Goal: Task Accomplishment & Management: Use online tool/utility

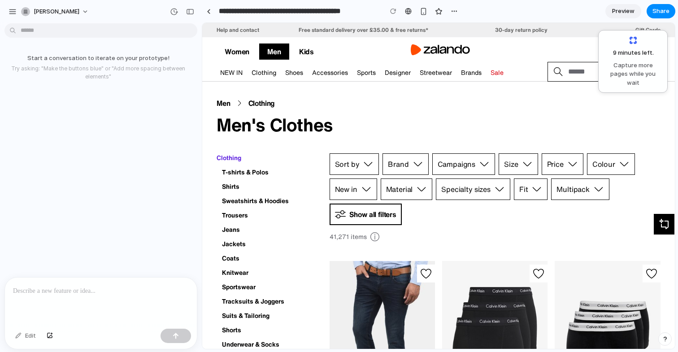
click at [632, 73] on span "Capture more pages while you wait" at bounding box center [633, 74] width 58 height 26
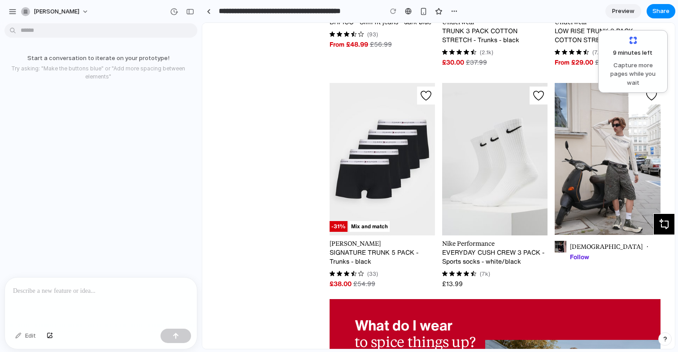
scroll to position [442, 0]
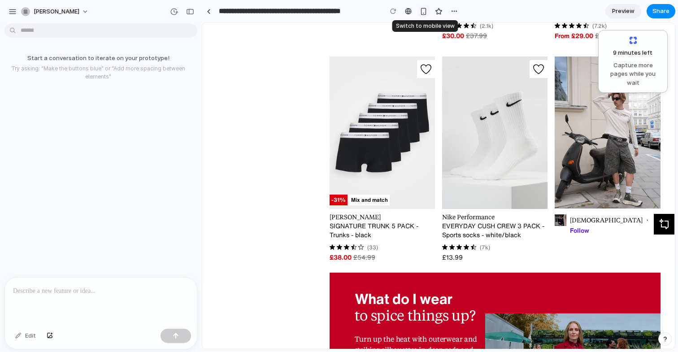
click at [421, 11] on div "button" at bounding box center [424, 12] width 8 height 8
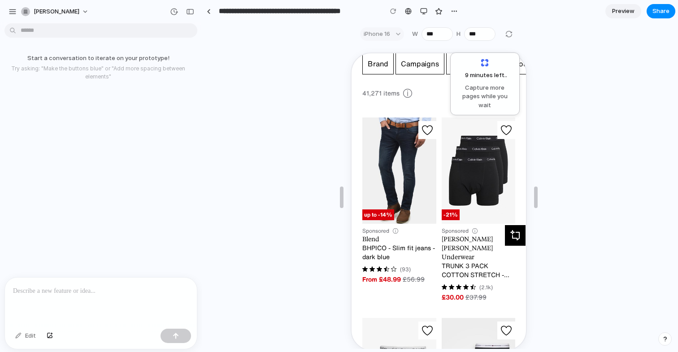
scroll to position [0, 0]
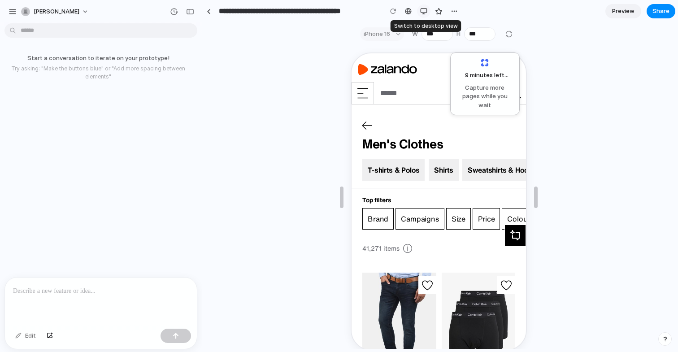
click at [424, 9] on div "button" at bounding box center [423, 11] width 7 height 7
